Goal: Transaction & Acquisition: Purchase product/service

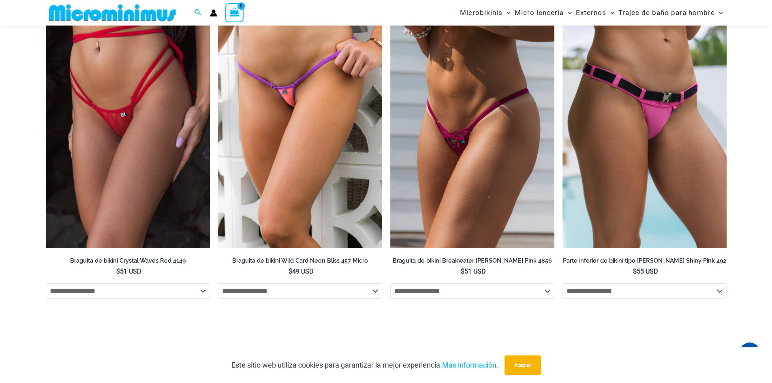
scroll to position [2709, 0]
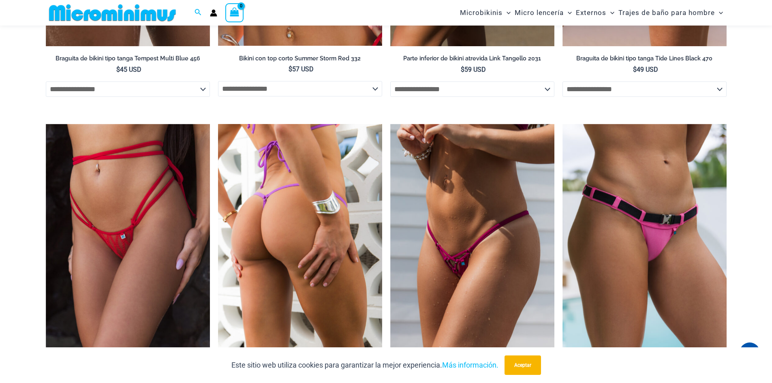
click at [306, 238] on img at bounding box center [300, 247] width 164 height 247
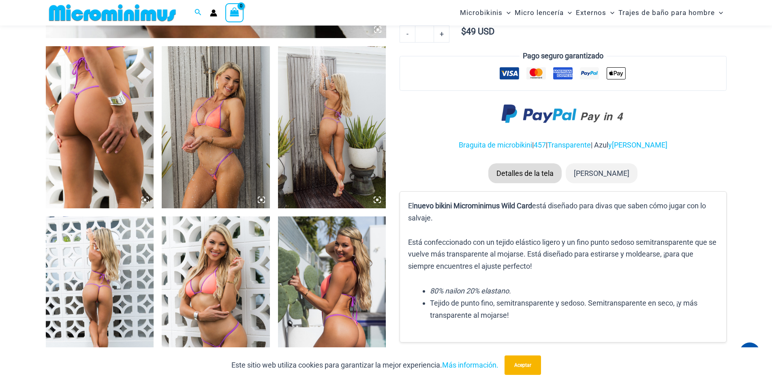
scroll to position [601, 0]
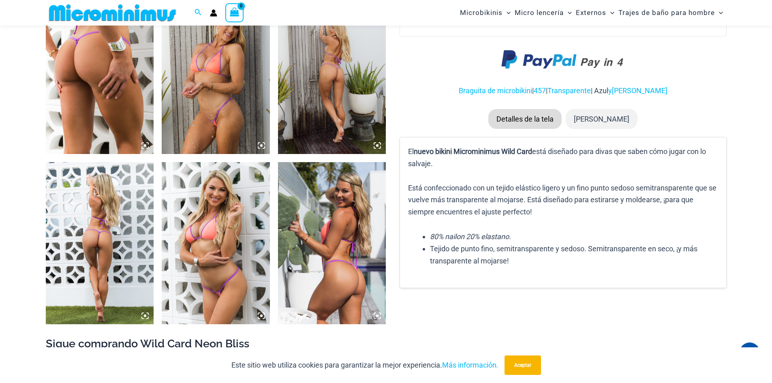
click at [145, 317] on icon at bounding box center [145, 316] width 2 height 2
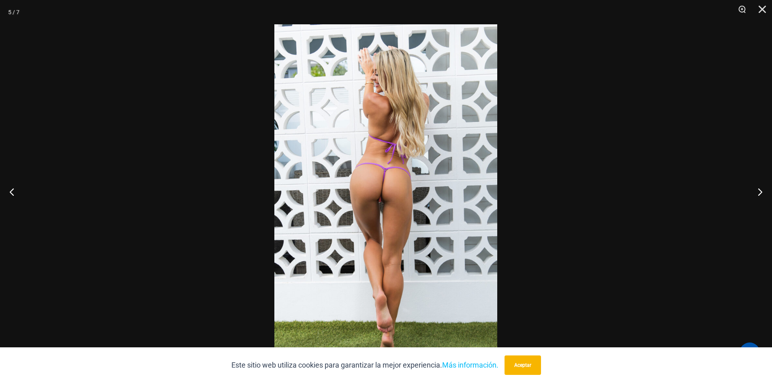
click at [396, 210] on img at bounding box center [385, 191] width 223 height 334
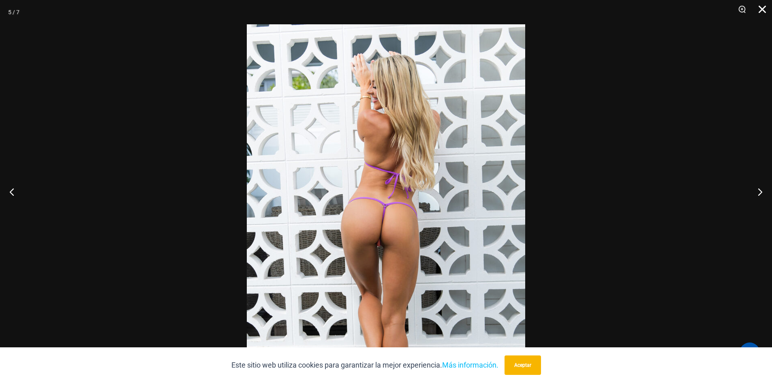
click at [765, 11] on button "Cerca" at bounding box center [760, 12] width 20 height 24
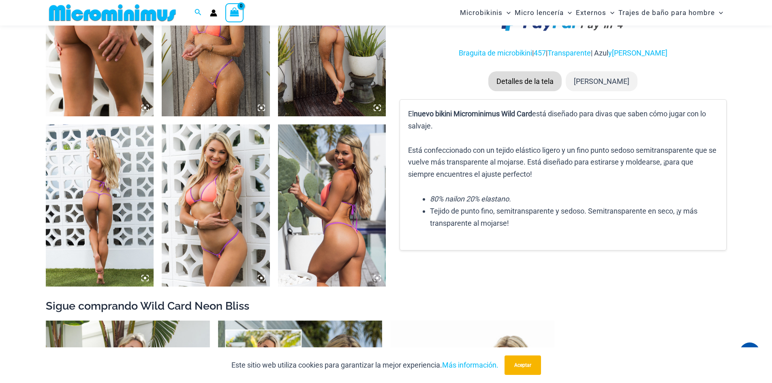
scroll to position [641, 0]
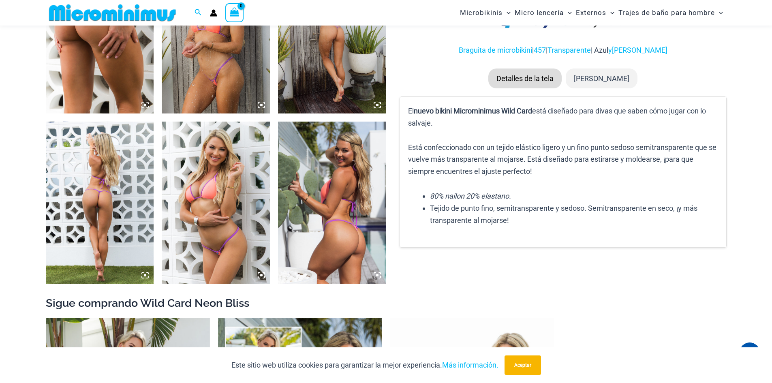
click at [375, 276] on icon at bounding box center [377, 275] width 7 height 7
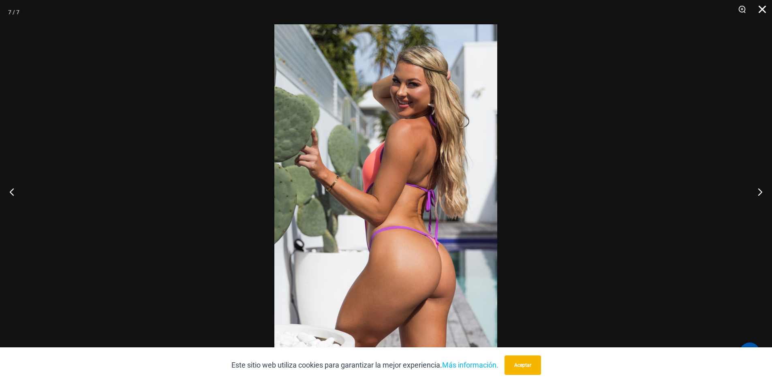
click at [763, 11] on button "Cerca" at bounding box center [760, 12] width 20 height 24
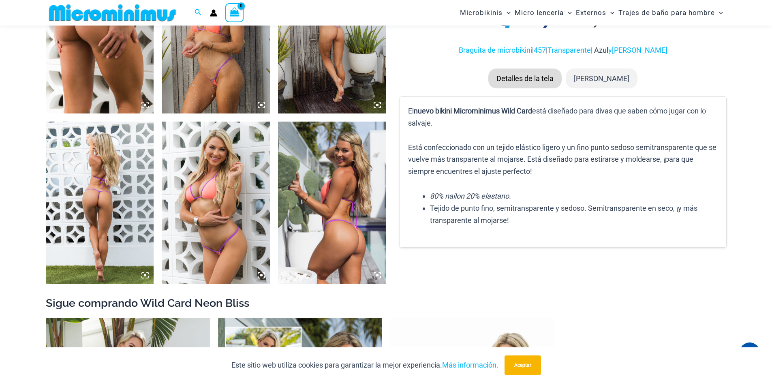
scroll to position [520, 0]
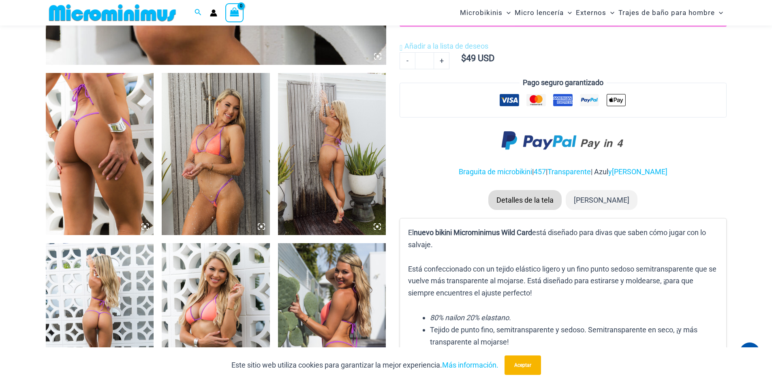
click at [144, 224] on icon at bounding box center [144, 226] width 7 height 7
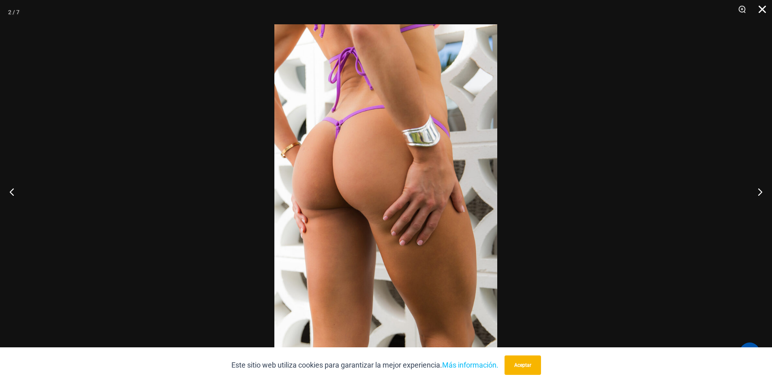
click at [760, 11] on button "Cerca" at bounding box center [760, 12] width 20 height 24
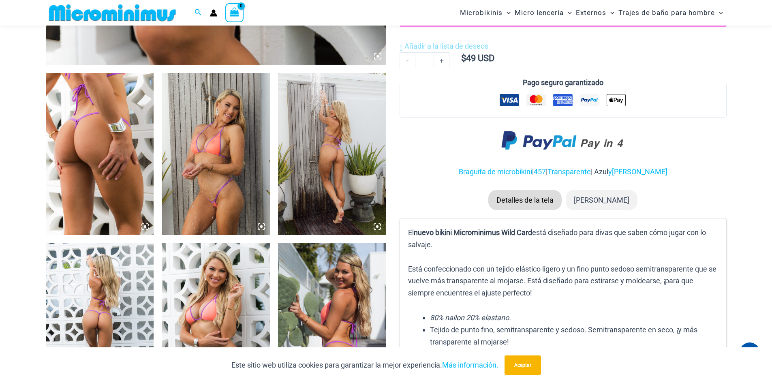
click at [258, 227] on icon at bounding box center [261, 226] width 7 height 7
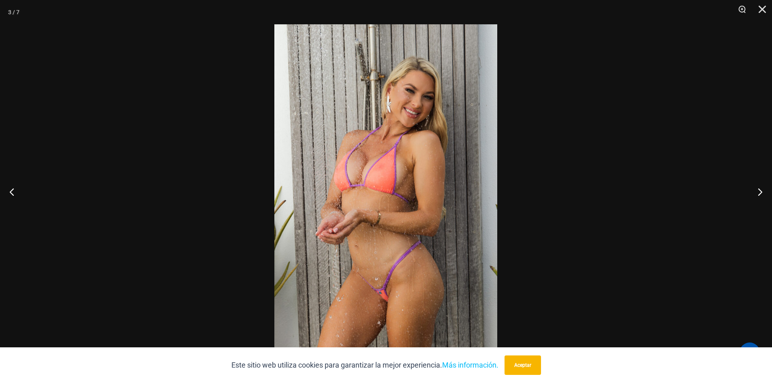
click at [394, 269] on img at bounding box center [385, 191] width 223 height 334
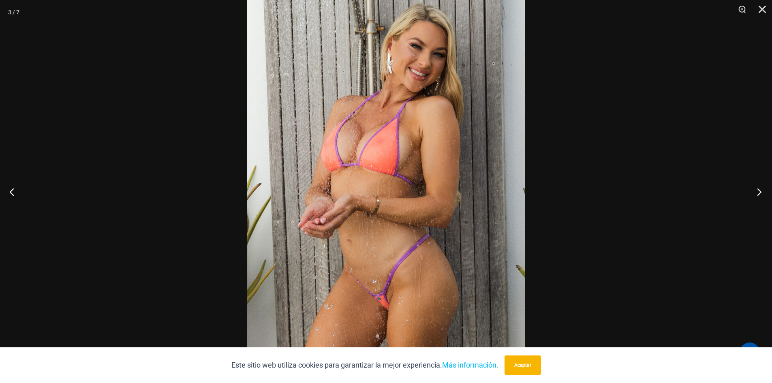
click at [759, 190] on button "Próximo" at bounding box center [757, 192] width 30 height 41
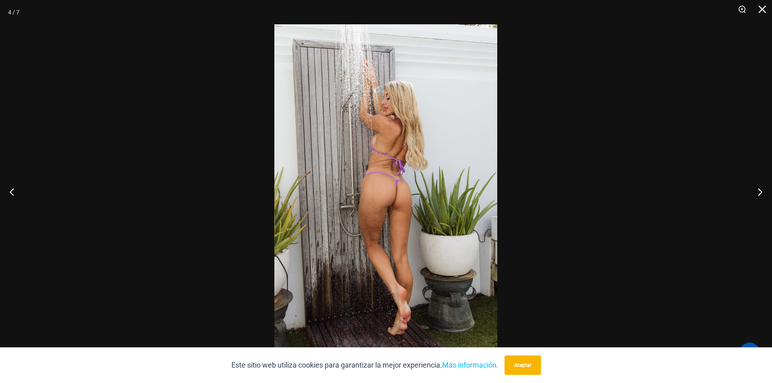
click at [349, 220] on img at bounding box center [385, 191] width 223 height 334
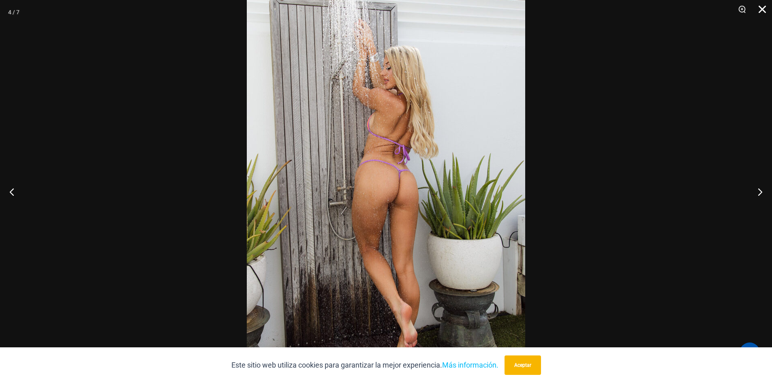
click at [765, 6] on button "Cerca" at bounding box center [760, 12] width 20 height 24
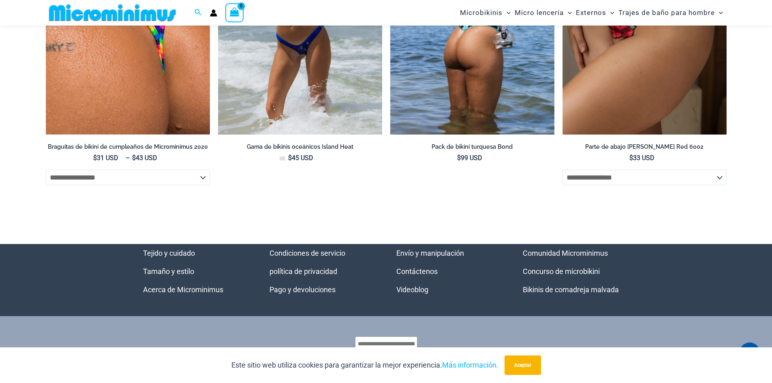
scroll to position [2920, 0]
